Goal: Obtain resource: Download file/media

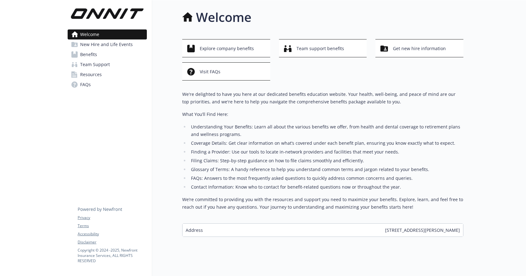
click at [107, 74] on link "Resources" at bounding box center [107, 74] width 79 height 10
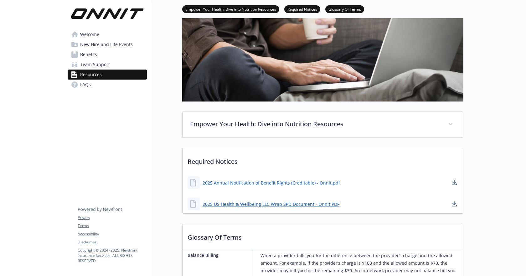
scroll to position [125, 0]
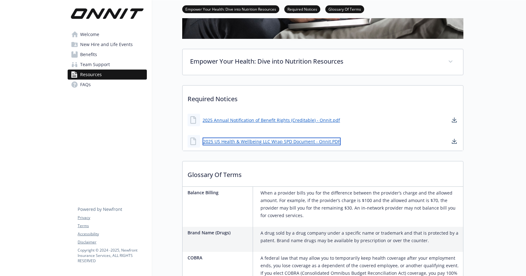
click at [240, 141] on link "2025 US Health & Wellbeing LLC Wrap SPD Document - Onnit.PDF" at bounding box center [272, 141] width 138 height 8
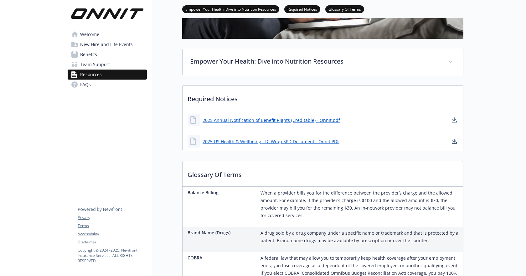
click at [90, 57] on span "Benefits" at bounding box center [88, 54] width 17 height 10
